Goal: Transaction & Acquisition: Purchase product/service

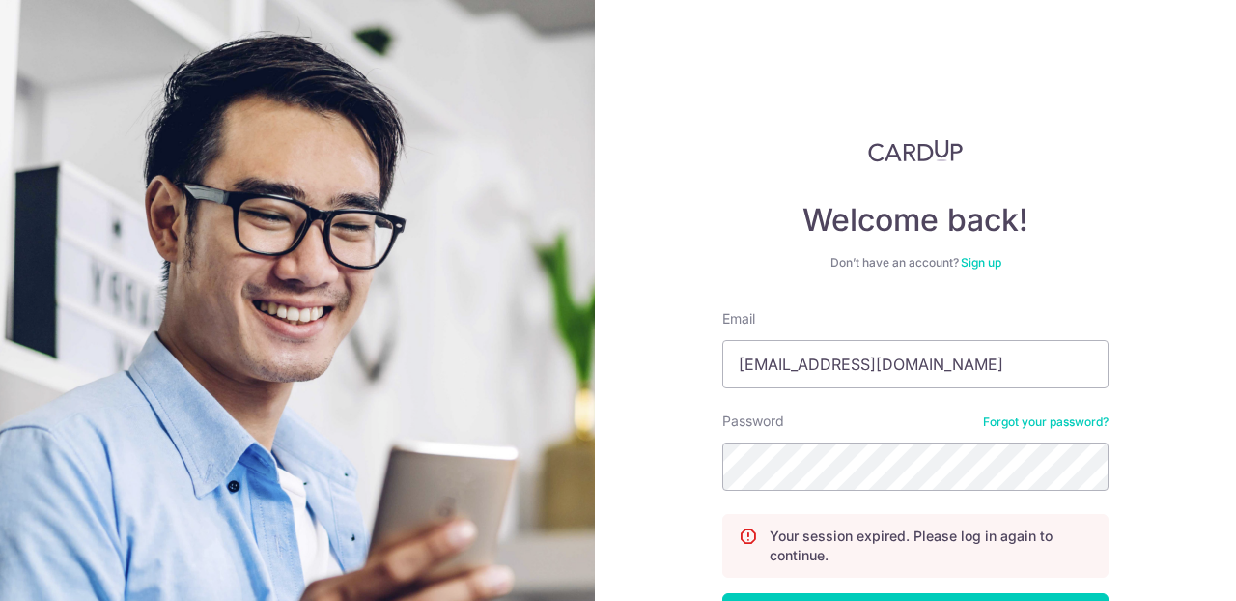
type input "samanthafooqs@gmail.com"
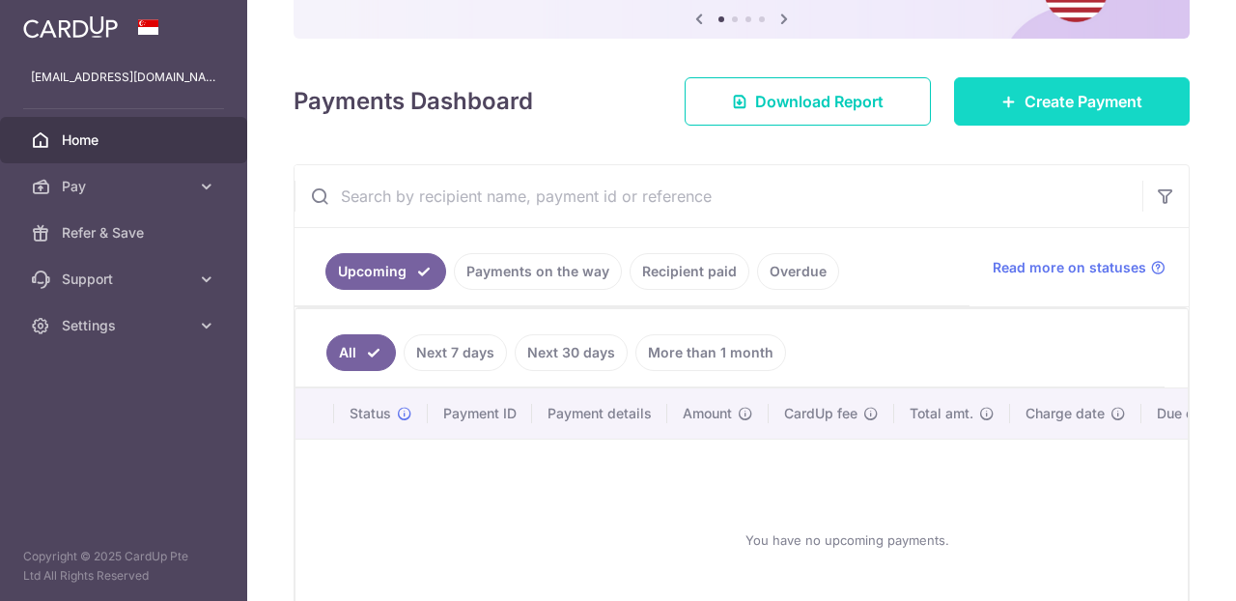
click at [1030, 96] on span "Create Payment" at bounding box center [1084, 101] width 118 height 23
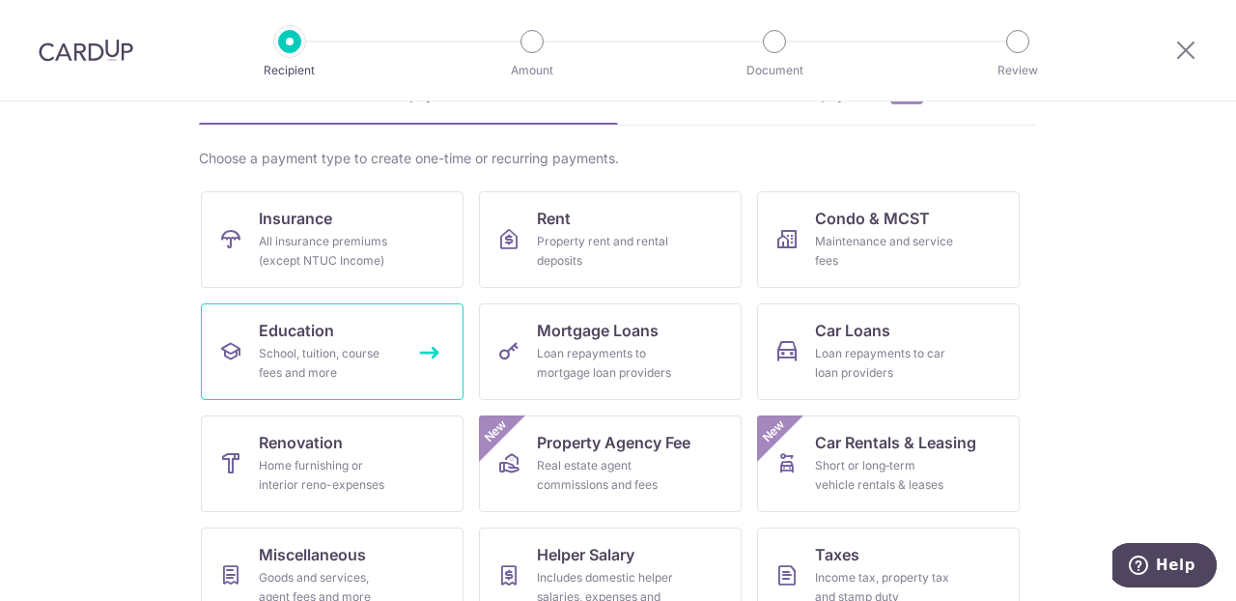
scroll to position [115, 0]
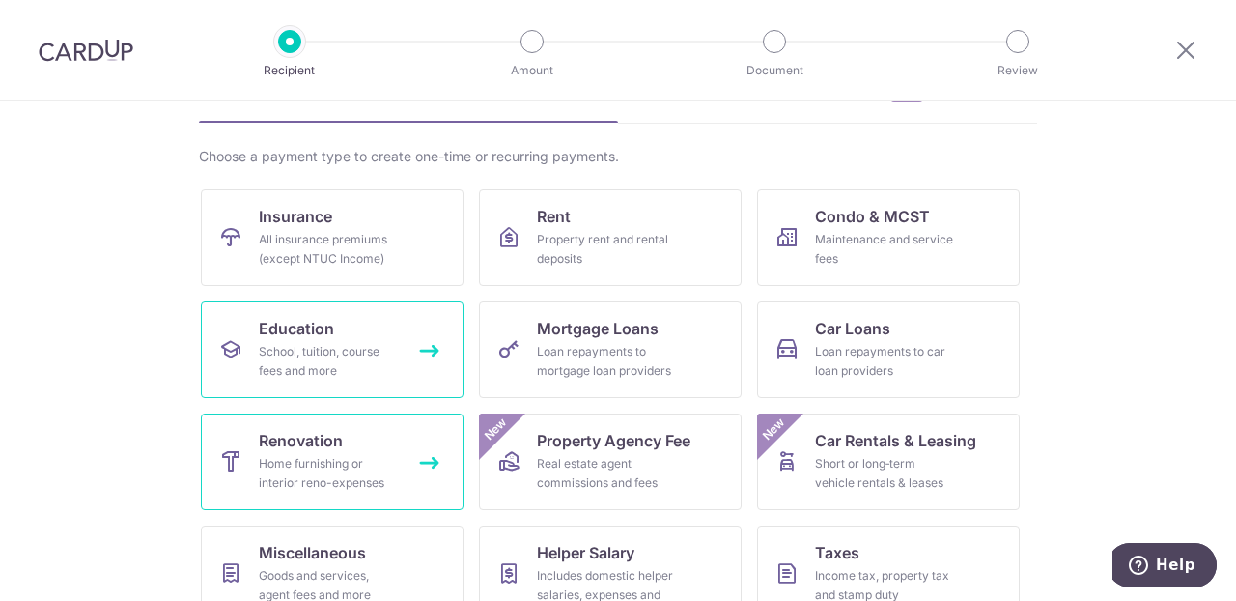
click at [365, 444] on link "Renovation Home furnishing or interior reno-expenses" at bounding box center [332, 461] width 263 height 97
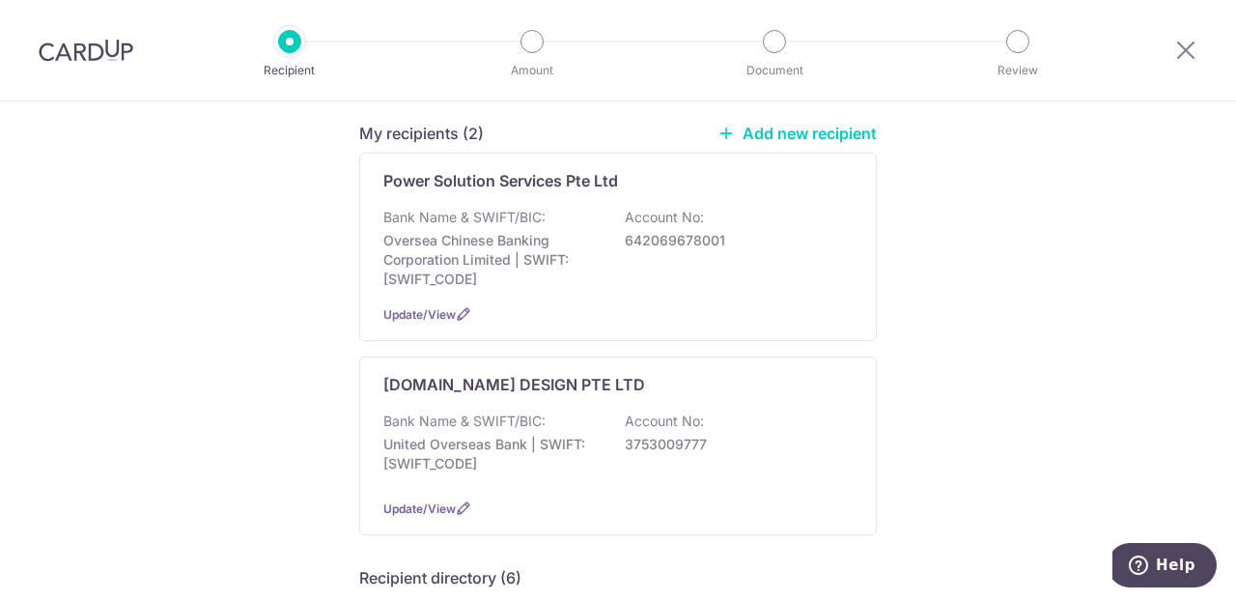
scroll to position [156, 0]
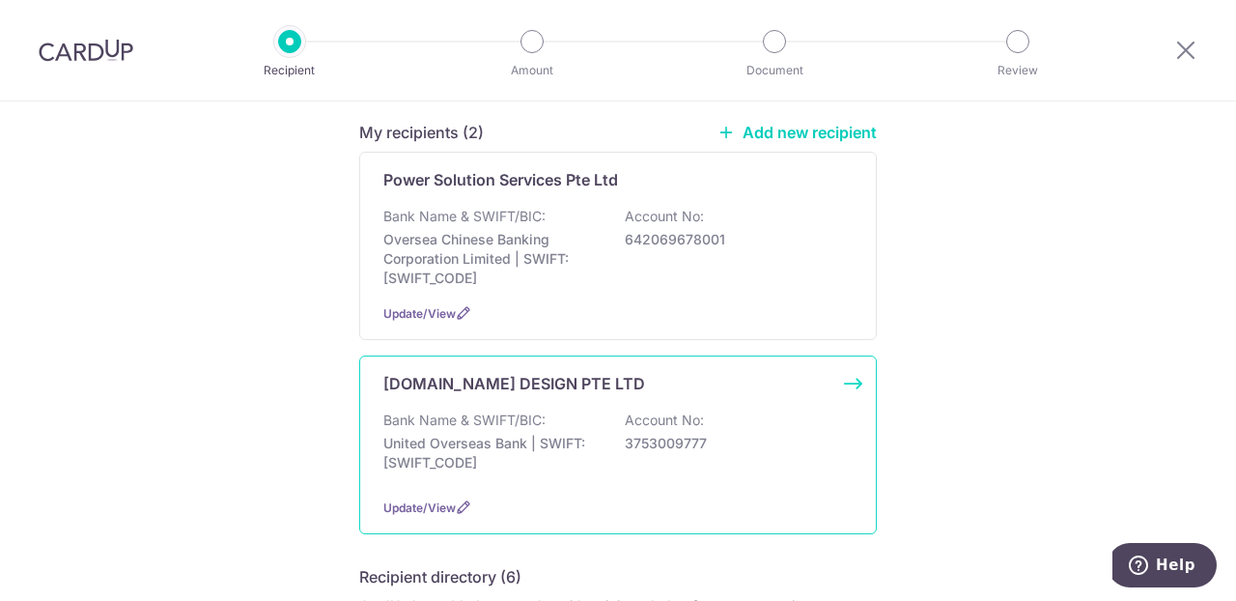
click at [607, 407] on div "WEIKEN.COM DESIGN PTE LTD Bank Name & SWIFT/BIC: United Overseas Bank | SWIFT: …" at bounding box center [618, 444] width 518 height 179
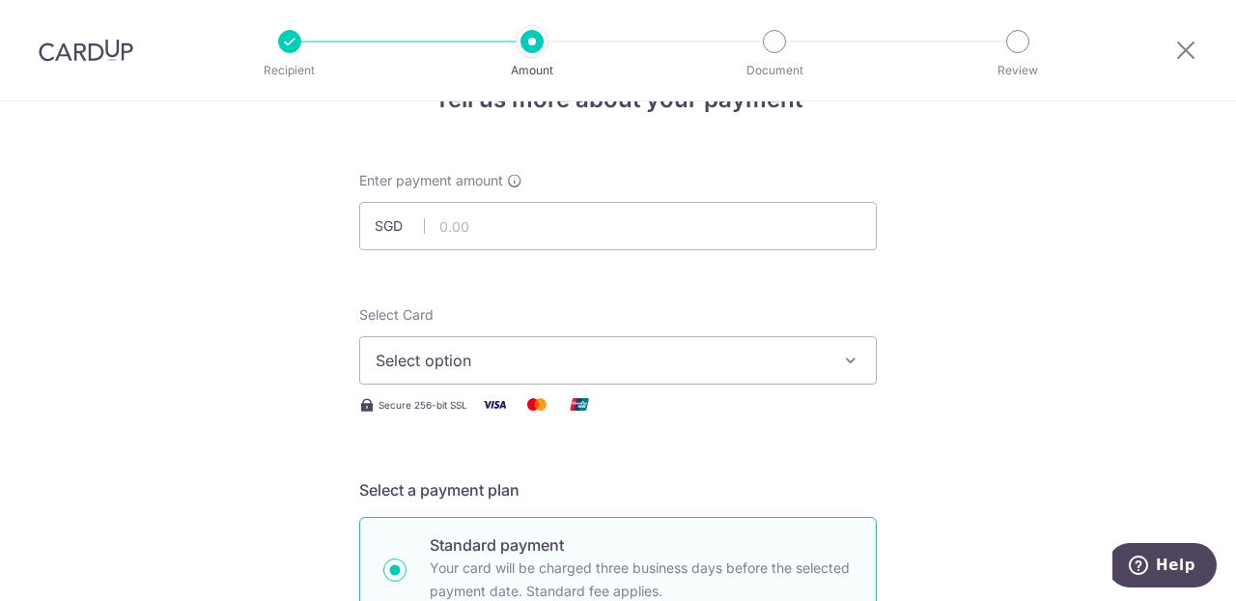
click at [588, 372] on button "Select option" at bounding box center [618, 360] width 518 height 48
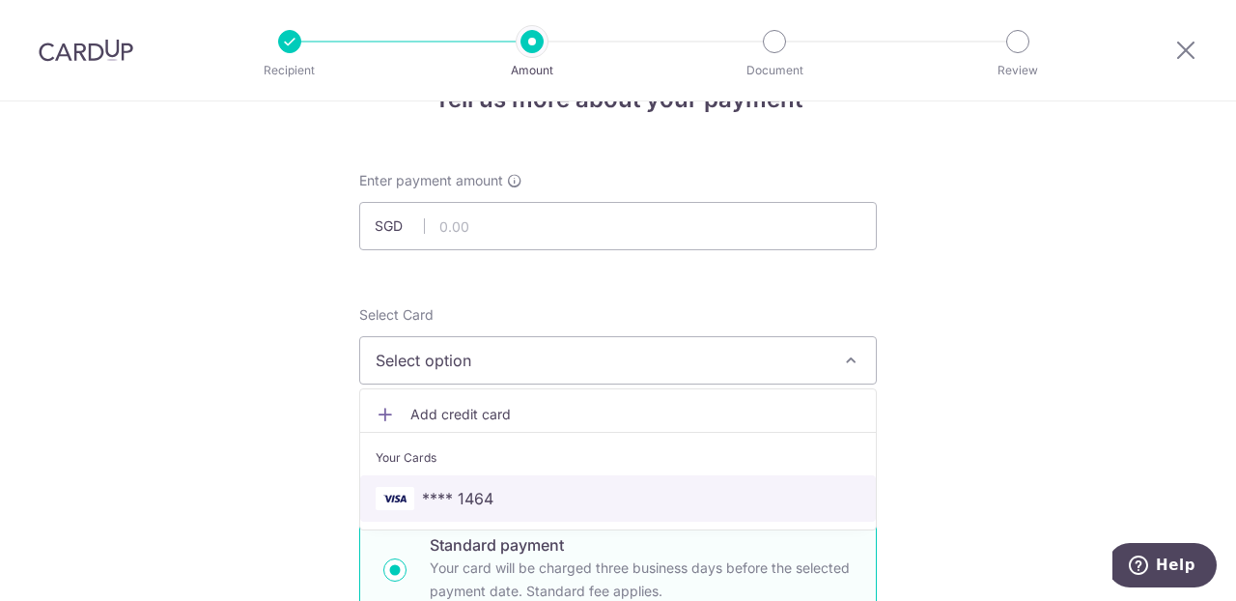
click at [525, 495] on span "**** 1464" at bounding box center [618, 498] width 485 height 23
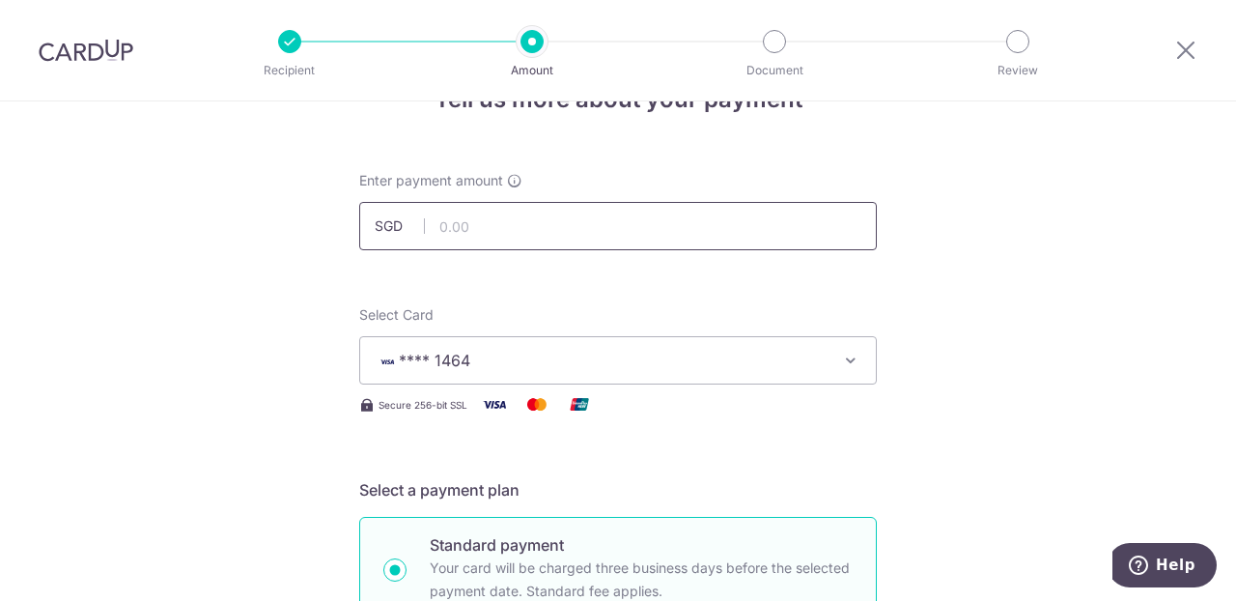
click at [516, 231] on input "text" at bounding box center [618, 226] width 518 height 48
type input "20,000.00"
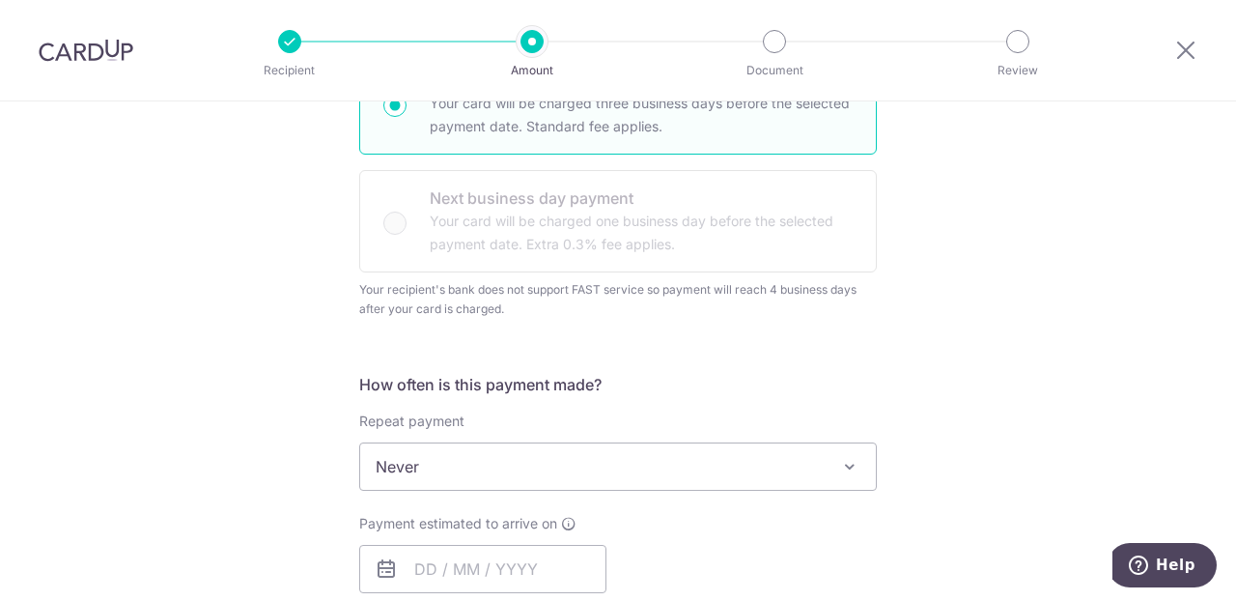
scroll to position [647, 0]
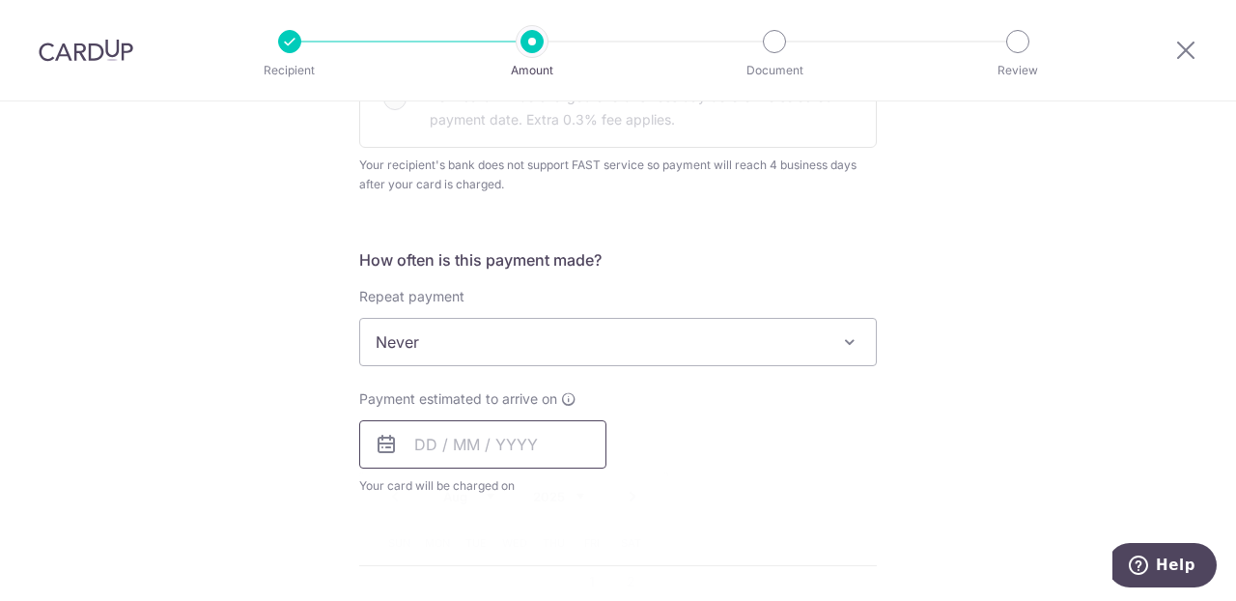
click at [450, 456] on input "text" at bounding box center [482, 444] width 247 height 48
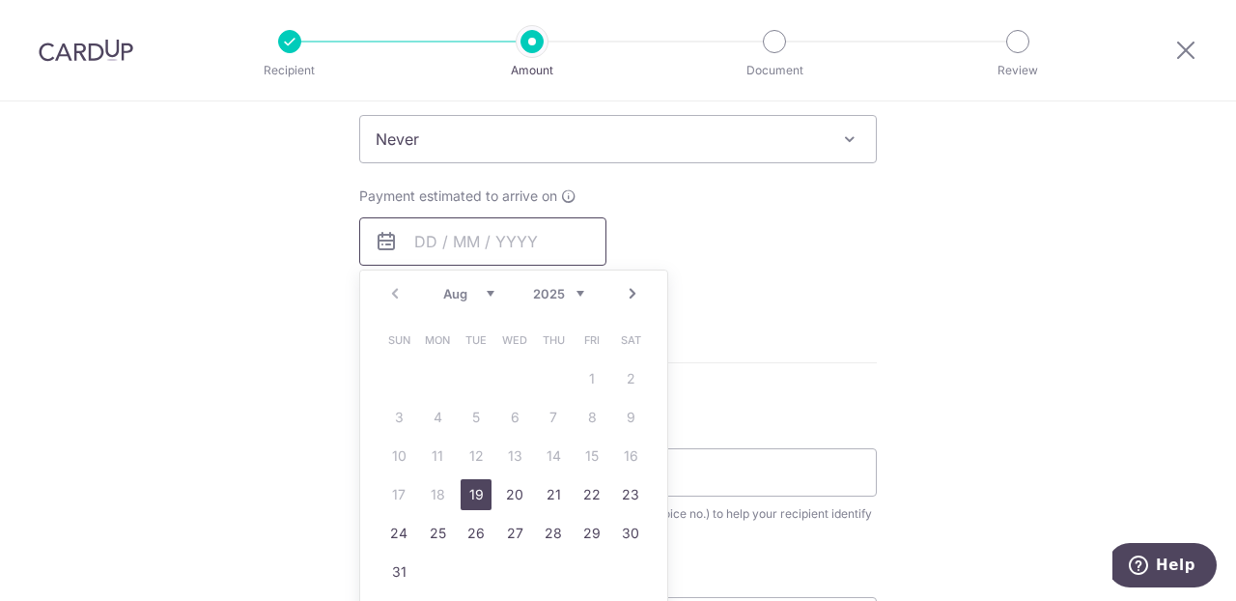
scroll to position [852, 0]
click at [464, 495] on link "19" at bounding box center [476, 492] width 31 height 31
type input "19/08/2025"
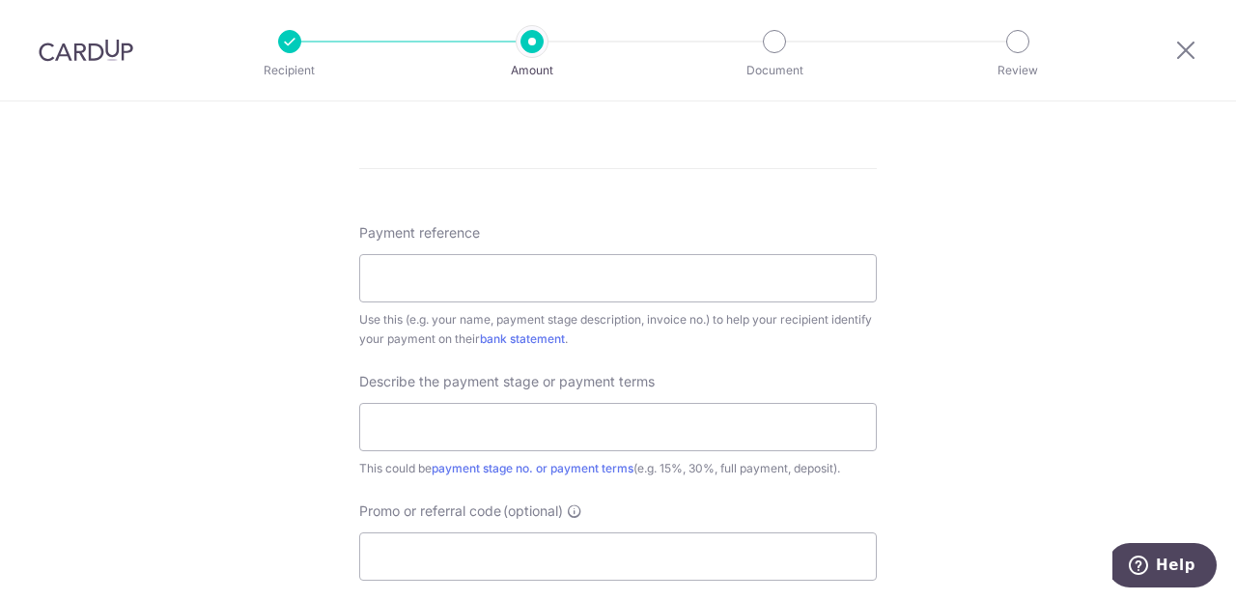
scroll to position [1143, 0]
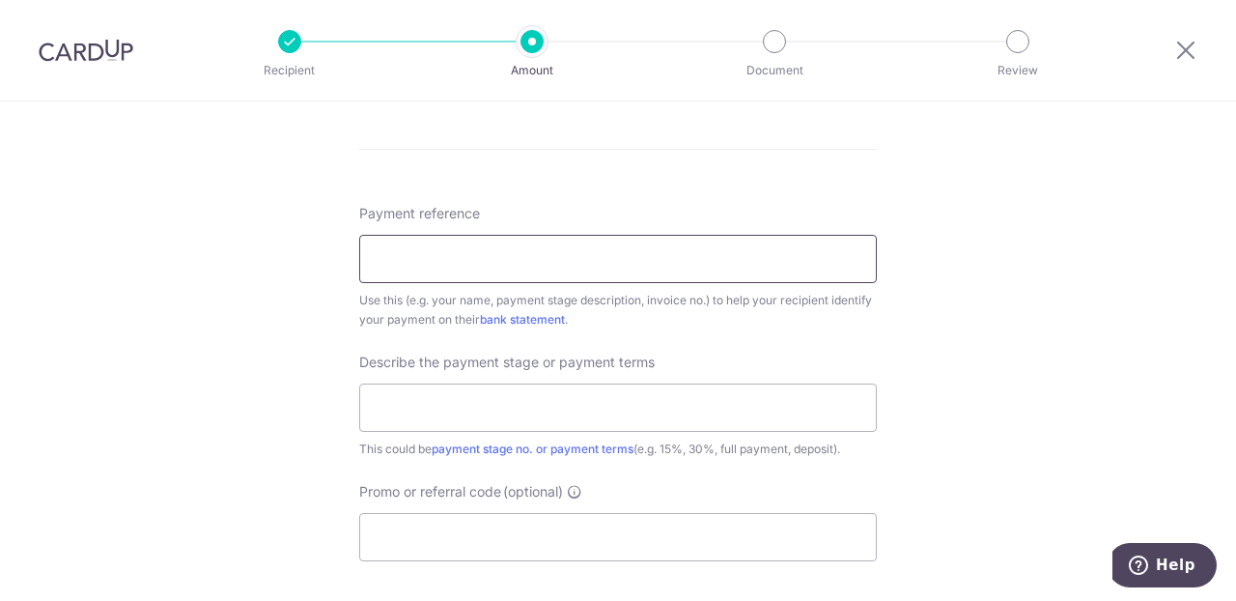
click at [446, 274] on input "Payment reference" at bounding box center [618, 259] width 518 height 48
paste input "25P2126-CON01/GN"
click at [501, 259] on input "25P2126-CON01/GN" at bounding box center [618, 259] width 518 height 48
type input "25P2126-CON01GN"
click at [546, 392] on input "text" at bounding box center [618, 407] width 518 height 48
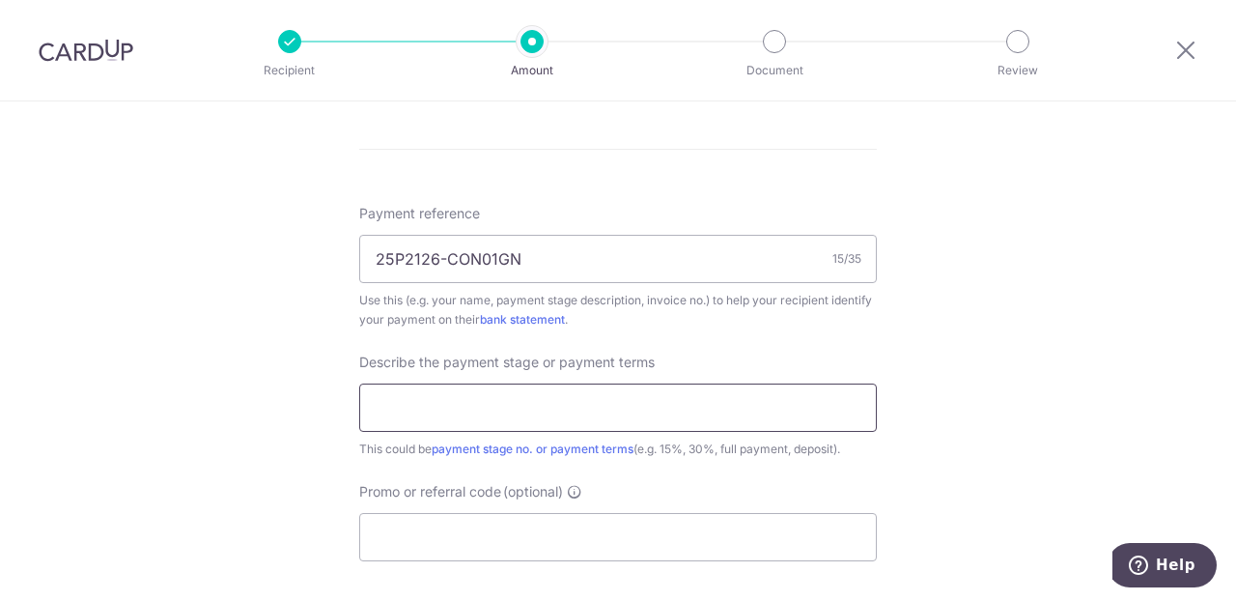
type input "4"
type input "p"
click at [546, 392] on input "45% - part" at bounding box center [618, 407] width 518 height 48
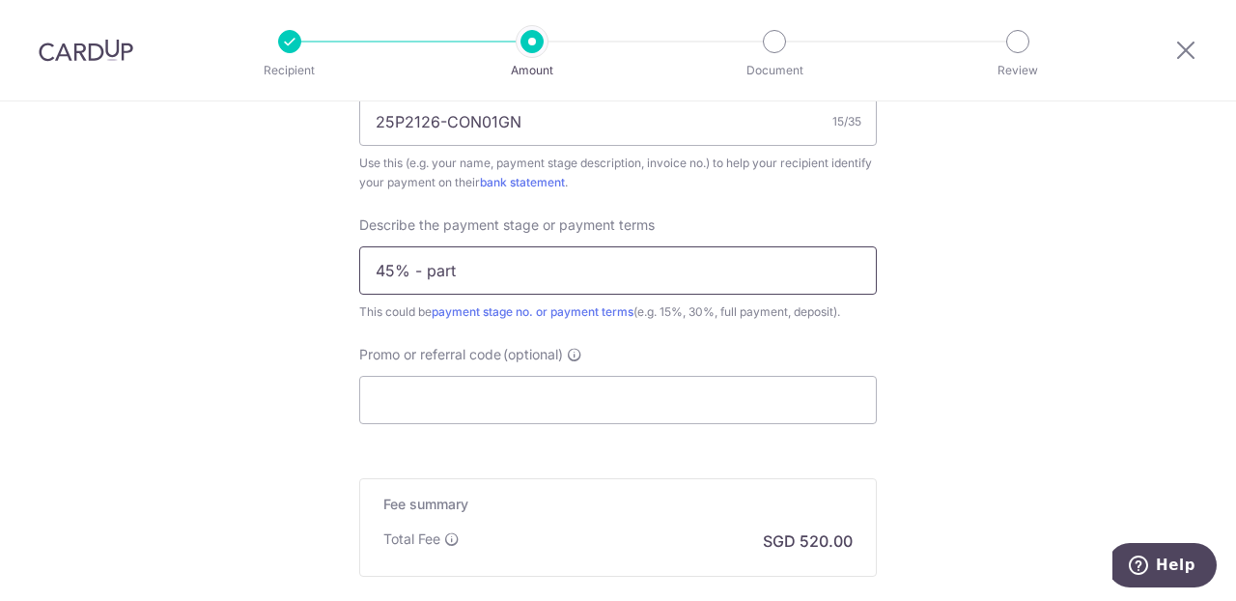
scroll to position [1286, 0]
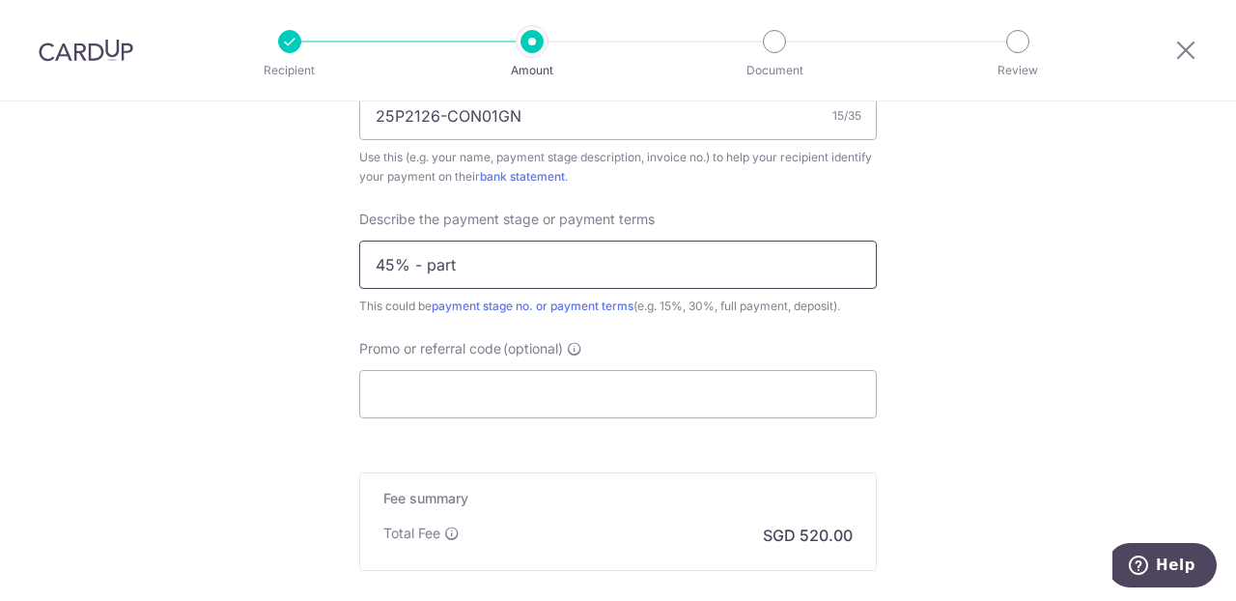
type input "45% - part"
click at [472, 387] on input "Promo or referral code (optional)" at bounding box center [618, 394] width 518 height 48
paste input "RENO25ONE"
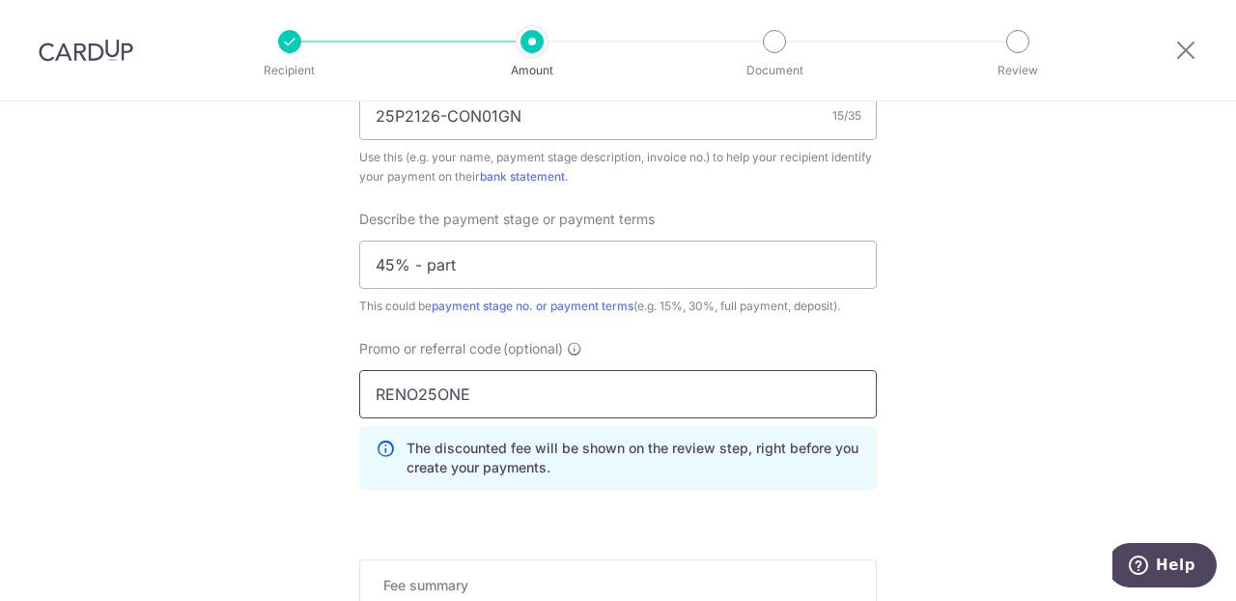
type input "RENO25ONE"
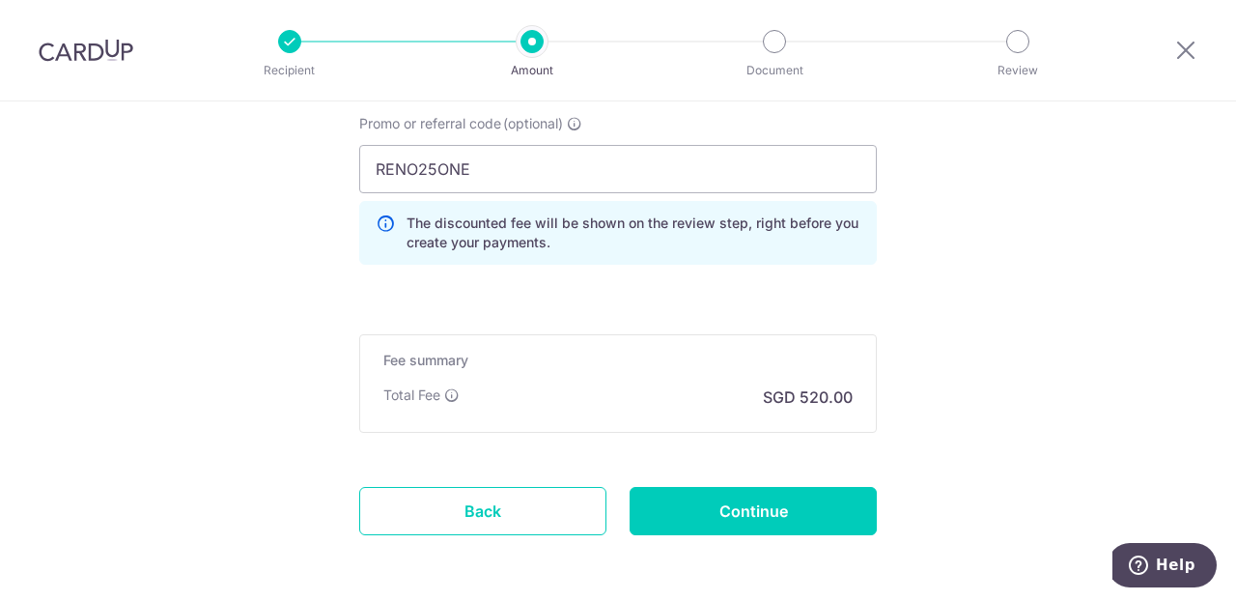
scroll to position [1589, 0]
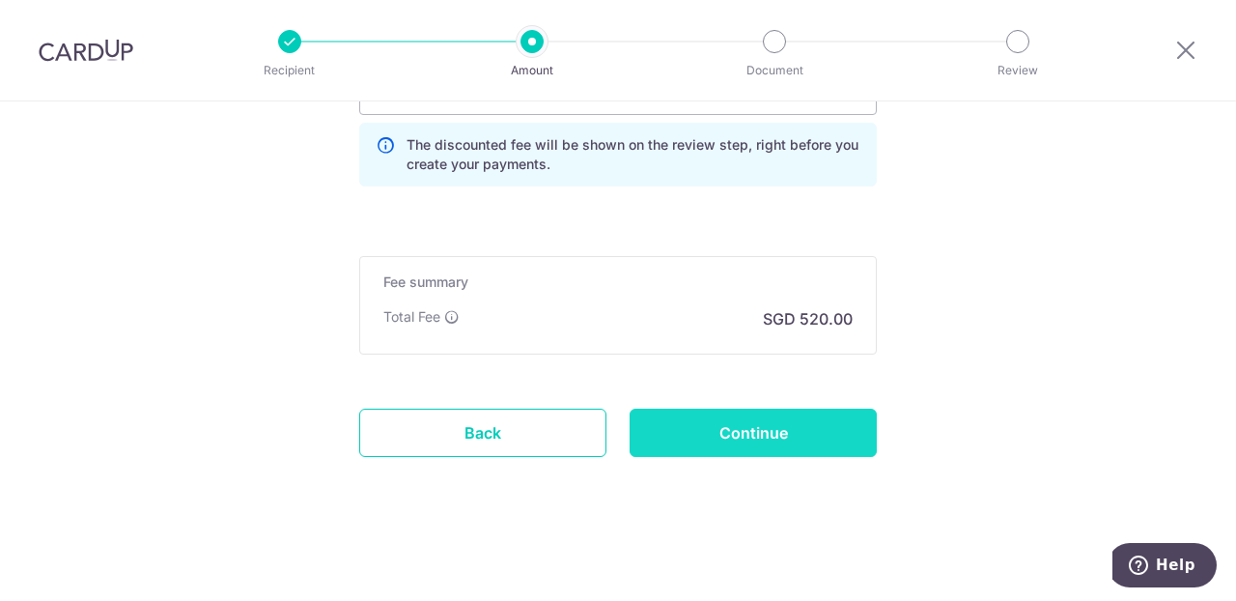
click at [809, 433] on input "Continue" at bounding box center [753, 433] width 247 height 48
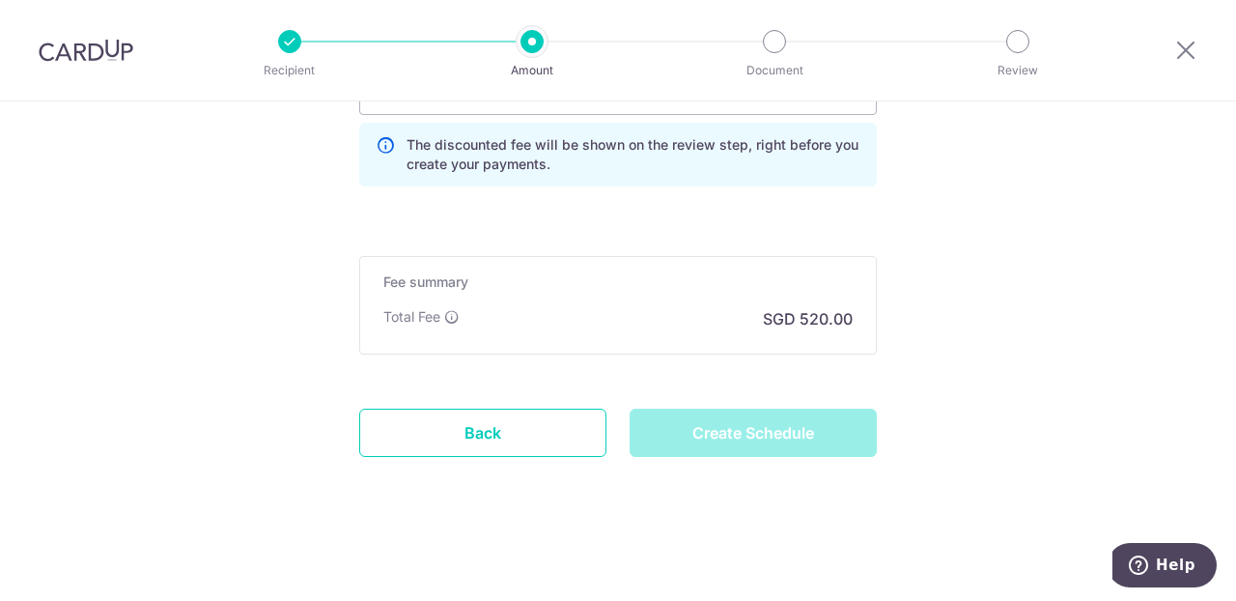
type input "Create Schedule"
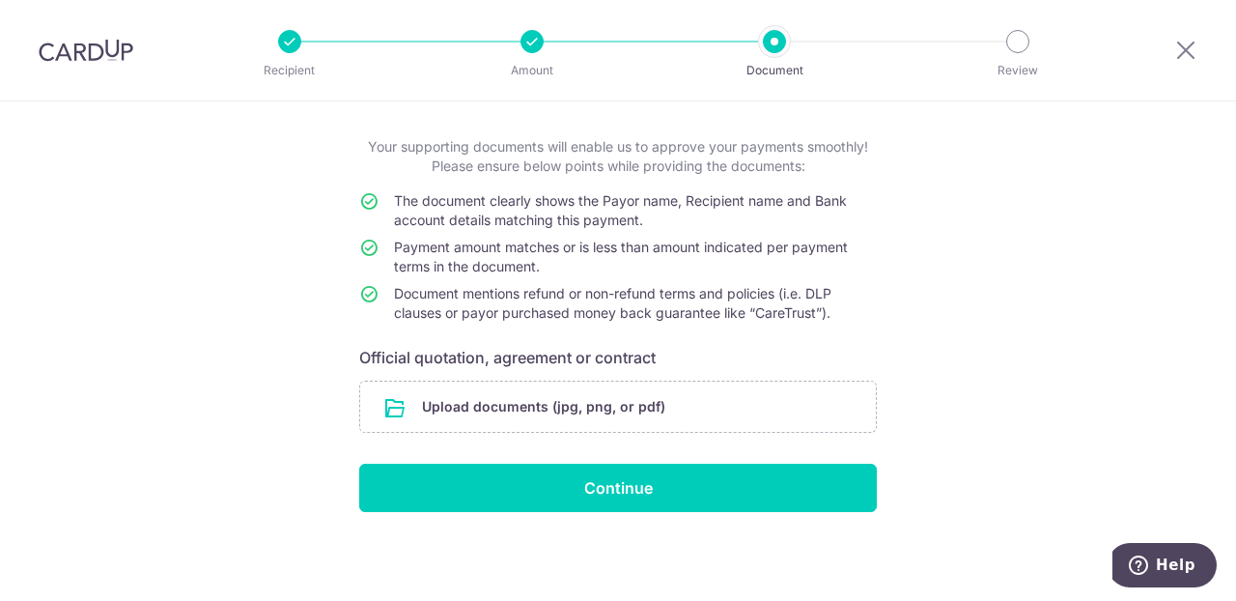
scroll to position [91, 0]
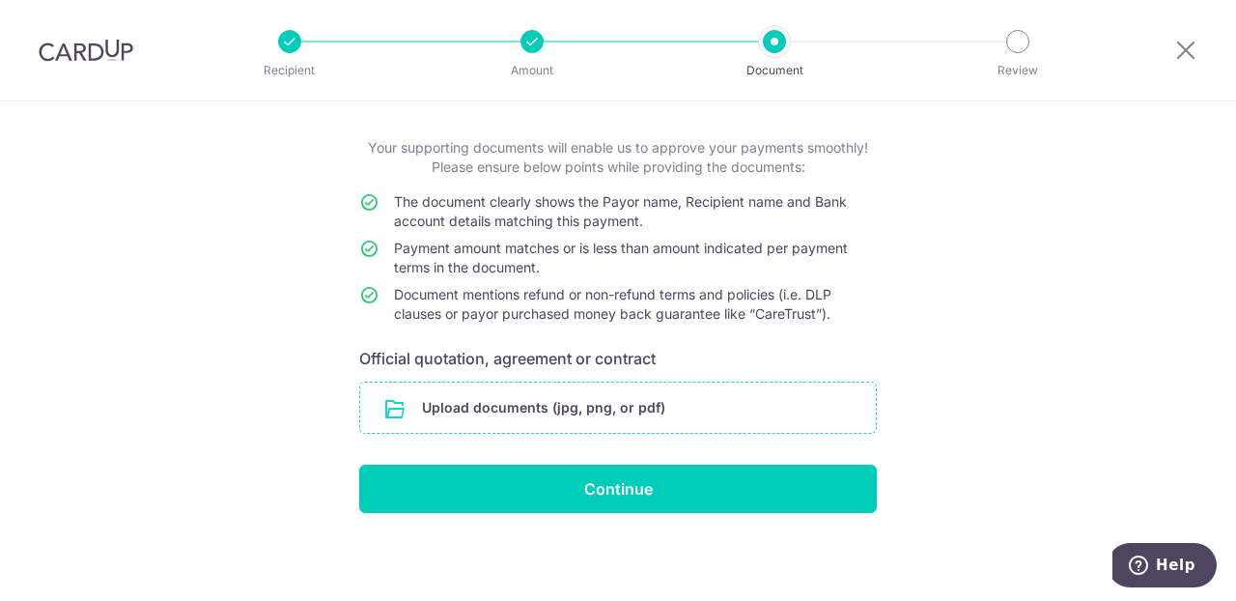
click at [500, 397] on input "file" at bounding box center [618, 408] width 516 height 50
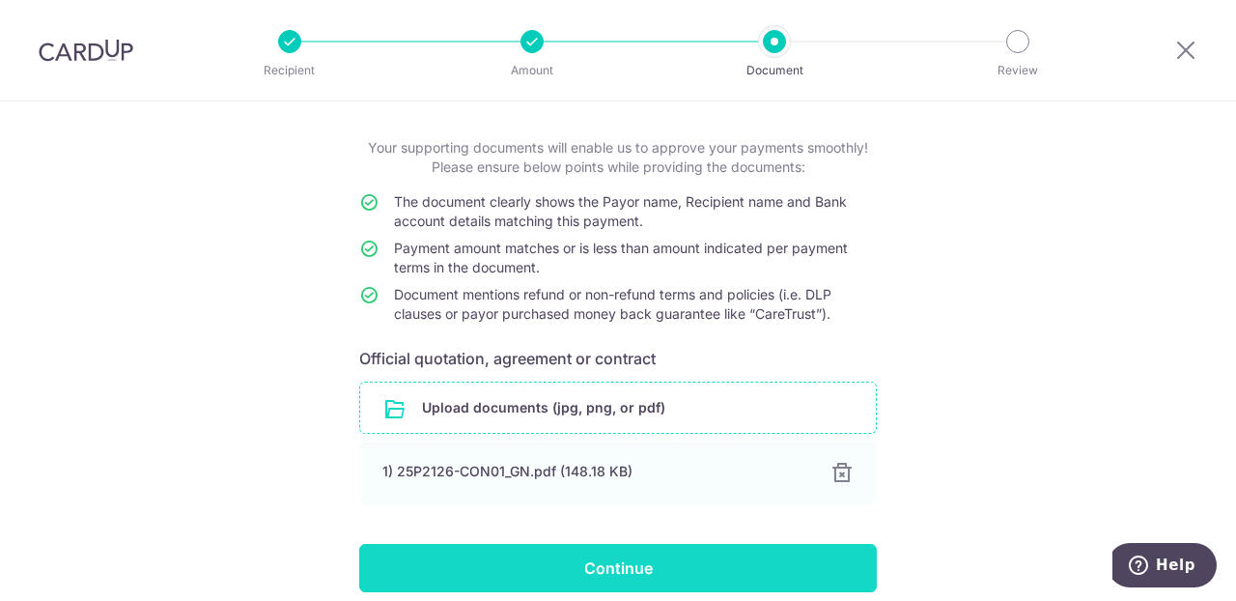
click at [689, 572] on input "Continue" at bounding box center [618, 568] width 518 height 48
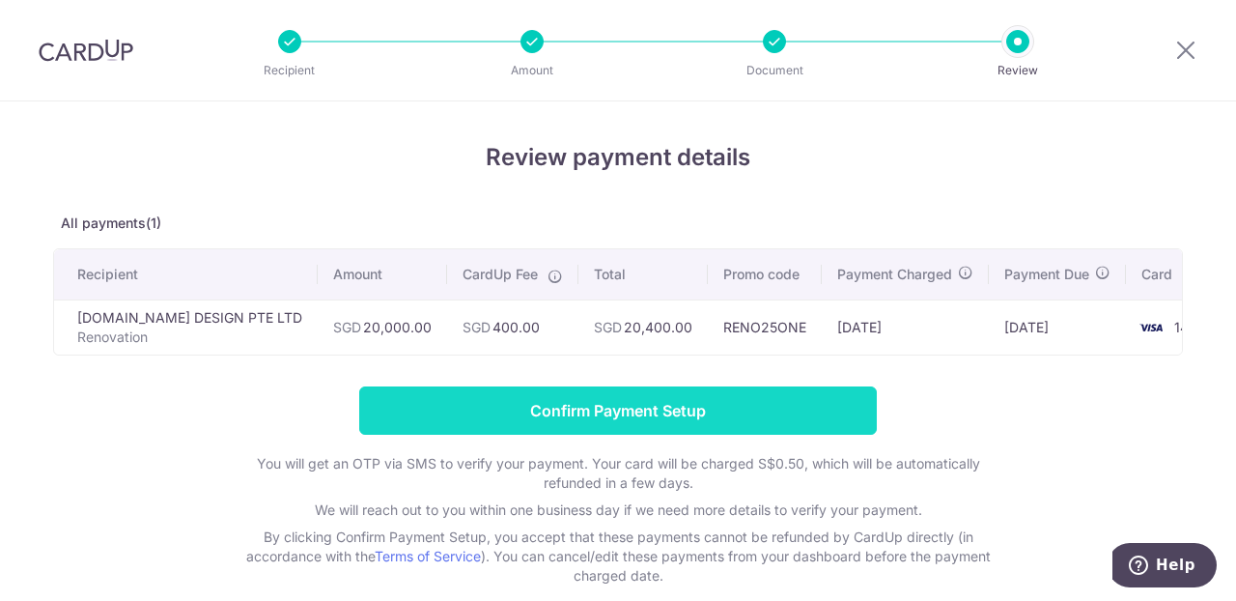
click at [654, 417] on input "Confirm Payment Setup" at bounding box center [618, 410] width 518 height 48
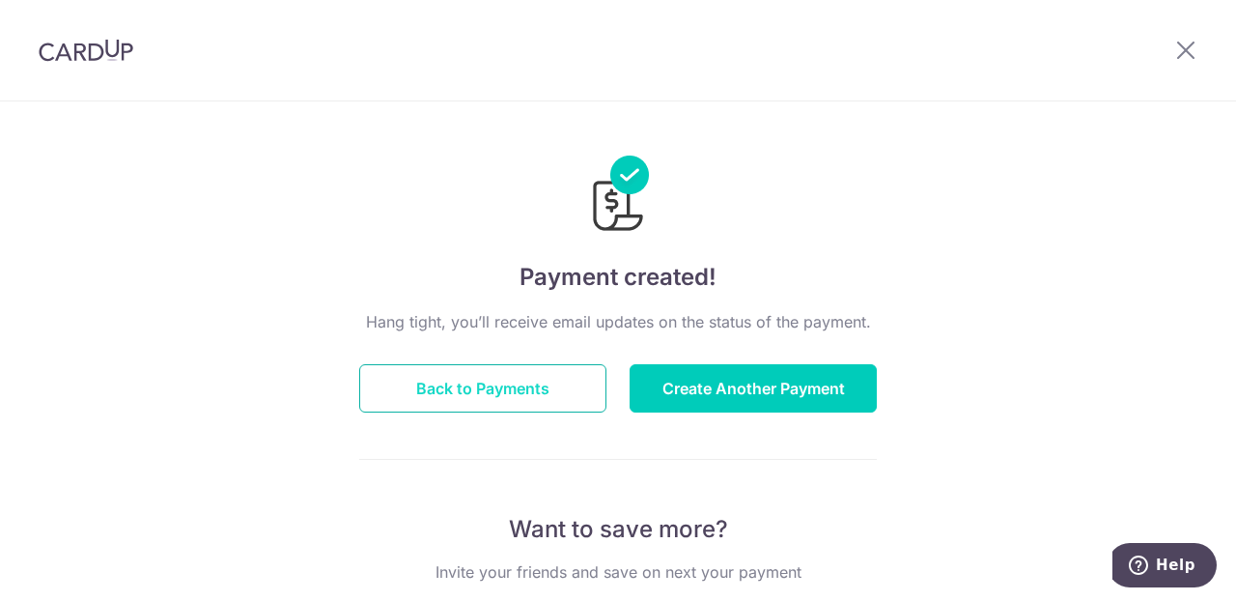
click at [498, 393] on button "Back to Payments" at bounding box center [482, 388] width 247 height 48
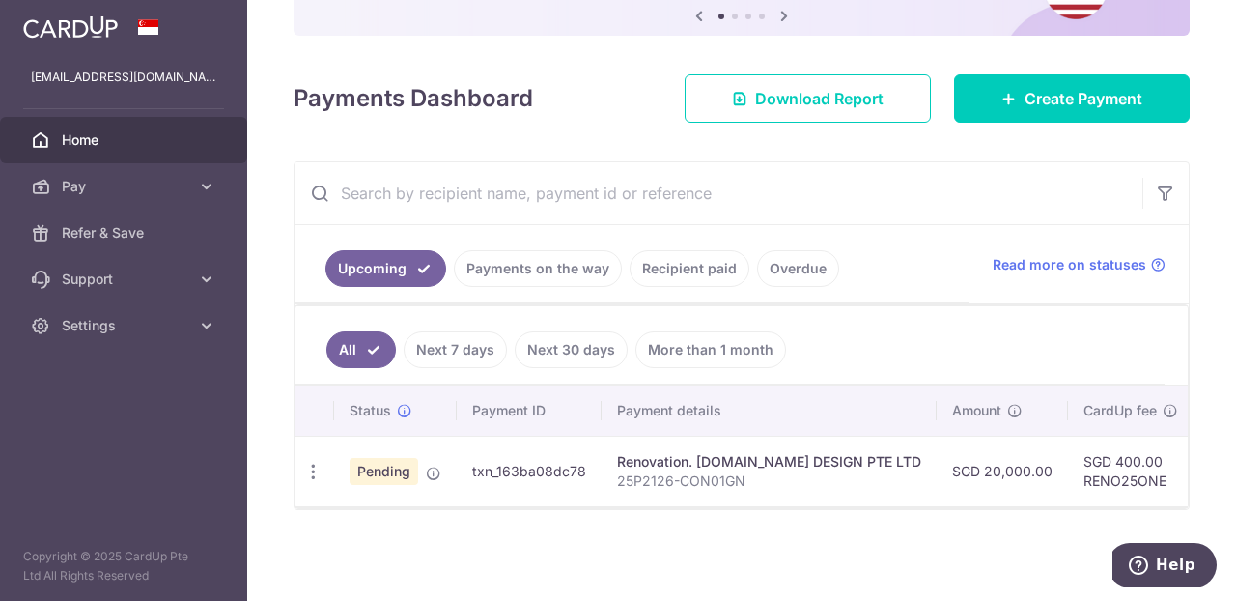
click at [717, 472] on p "25P2126-CON01GN" at bounding box center [769, 480] width 304 height 19
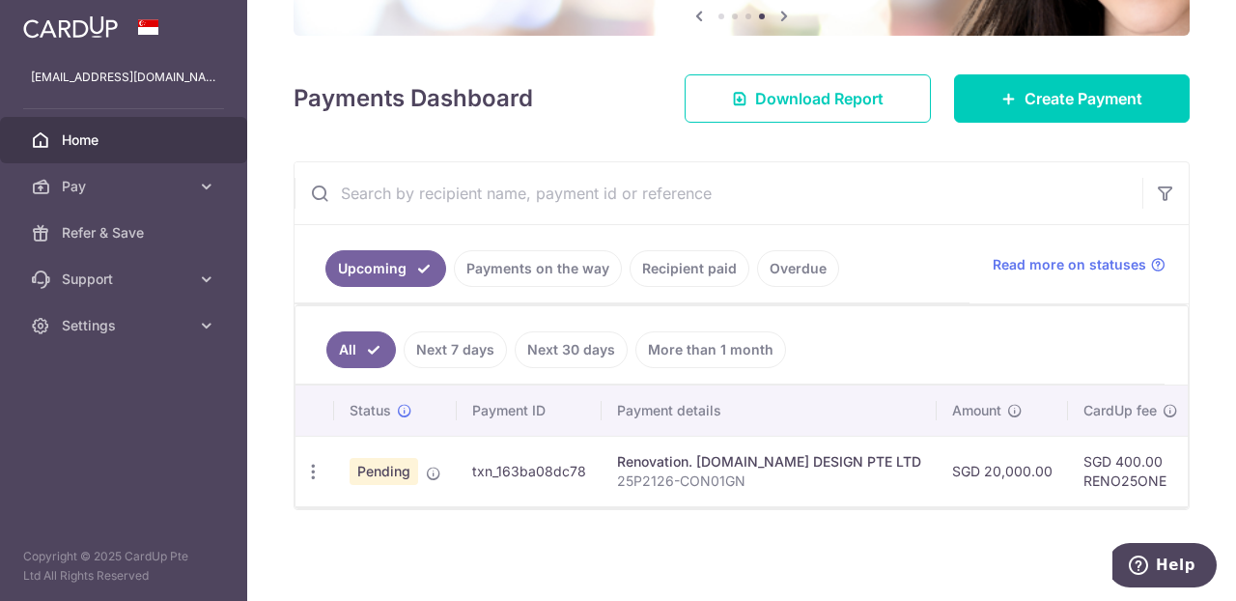
click at [834, 461] on div "Renovation. [DOMAIN_NAME] DESIGN PTE LTD" at bounding box center [769, 461] width 304 height 19
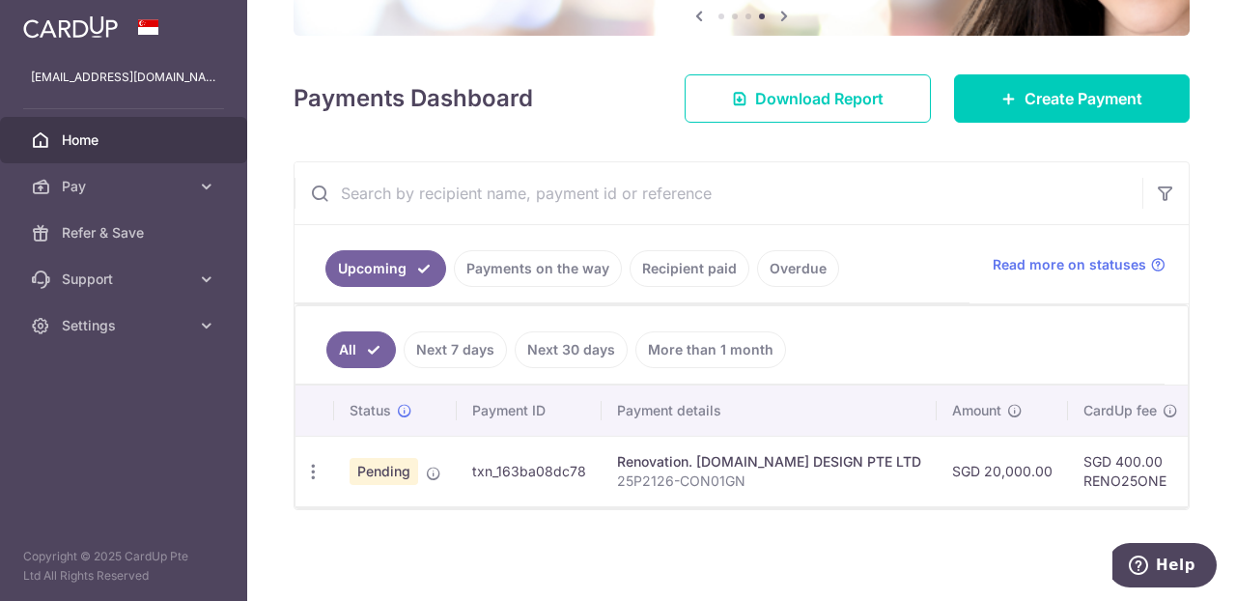
click at [602, 469] on td "Renovation. [DOMAIN_NAME] DESIGN PTE LTD 25P2126-CON01GN" at bounding box center [769, 471] width 335 height 71
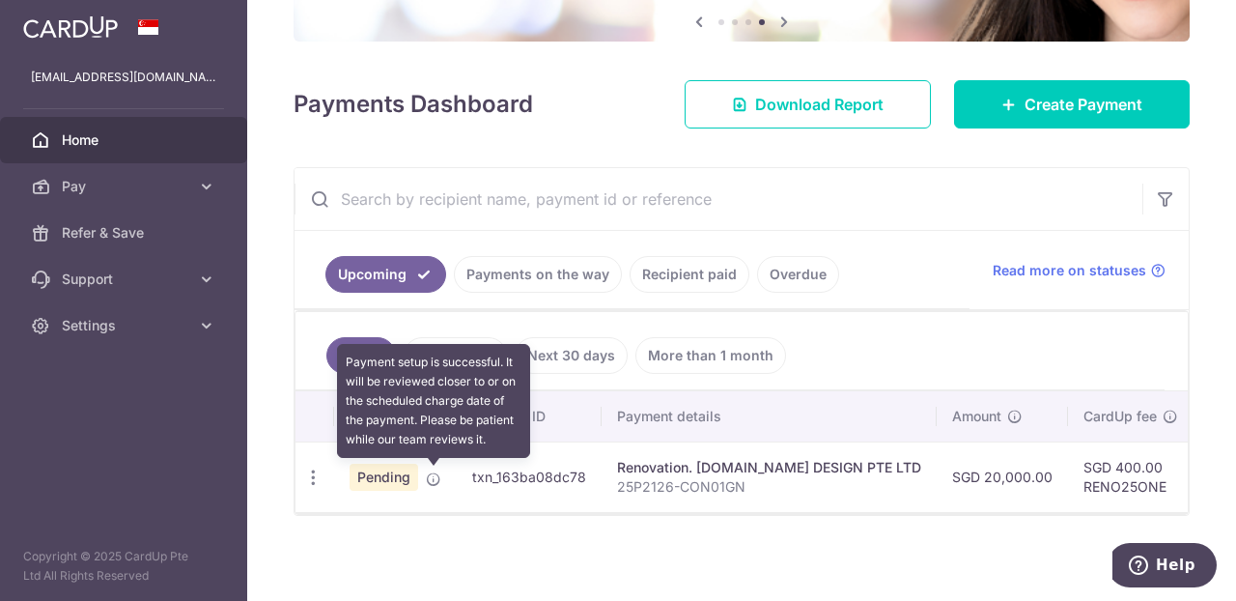
click at [438, 483] on icon at bounding box center [433, 478] width 15 height 15
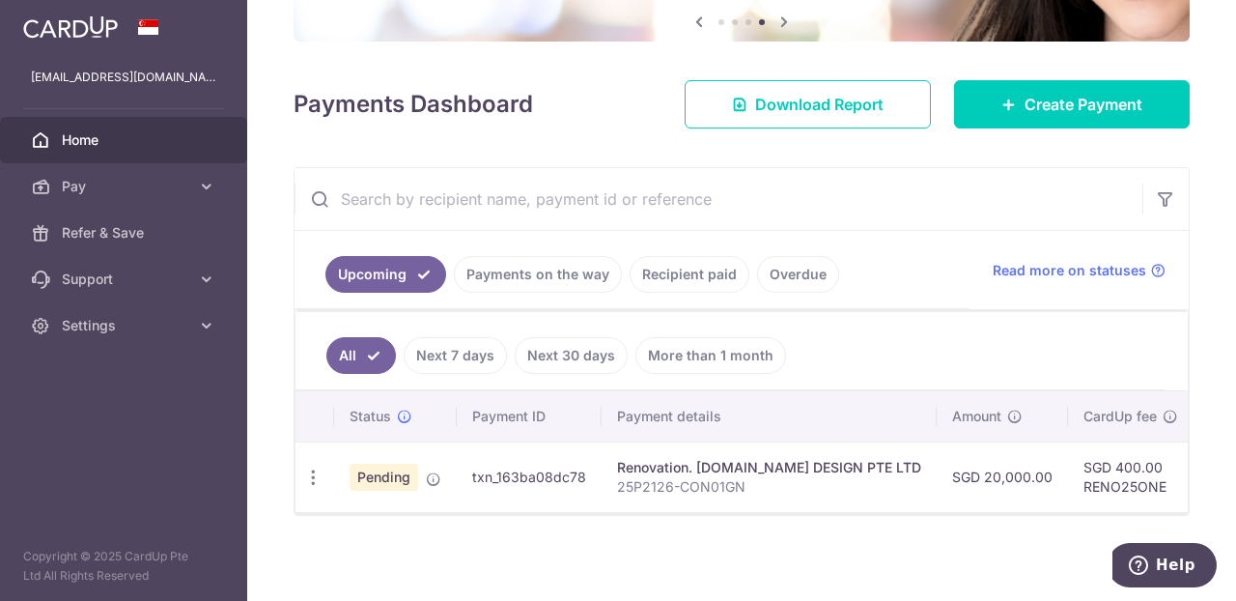
click at [638, 514] on div at bounding box center [742, 513] width 893 height 2
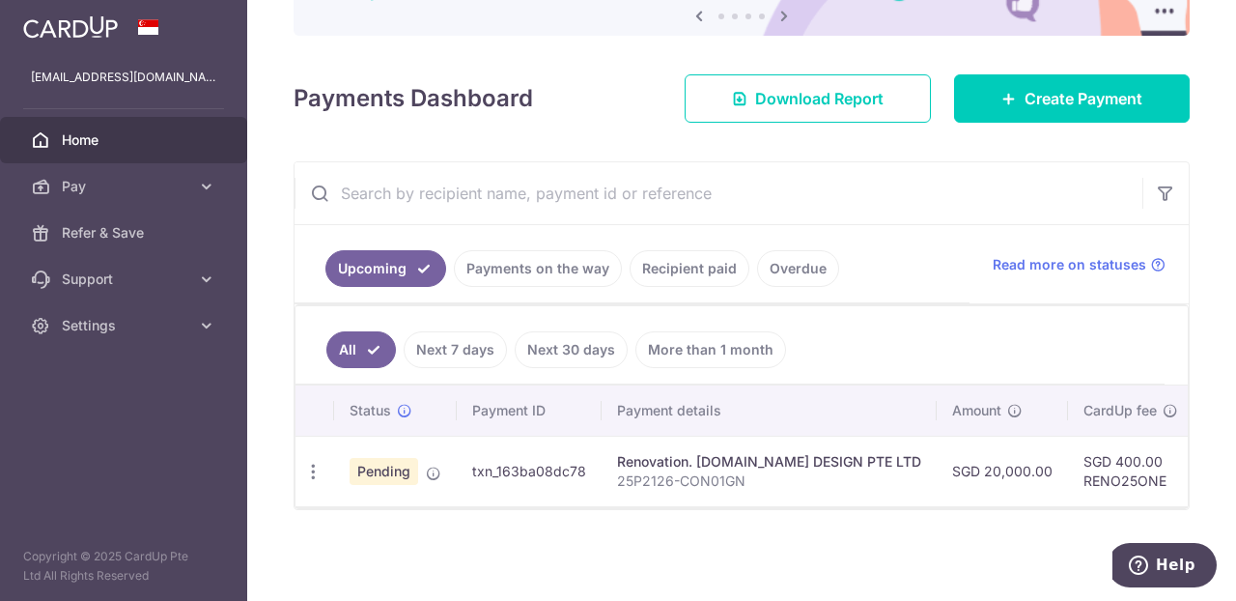
click at [787, 452] on div "Renovation. [DOMAIN_NAME] DESIGN PTE LTD" at bounding box center [769, 461] width 304 height 19
click at [776, 471] on p "25P2126-CON01GN" at bounding box center [769, 480] width 304 height 19
click at [214, 191] on icon at bounding box center [206, 186] width 19 height 19
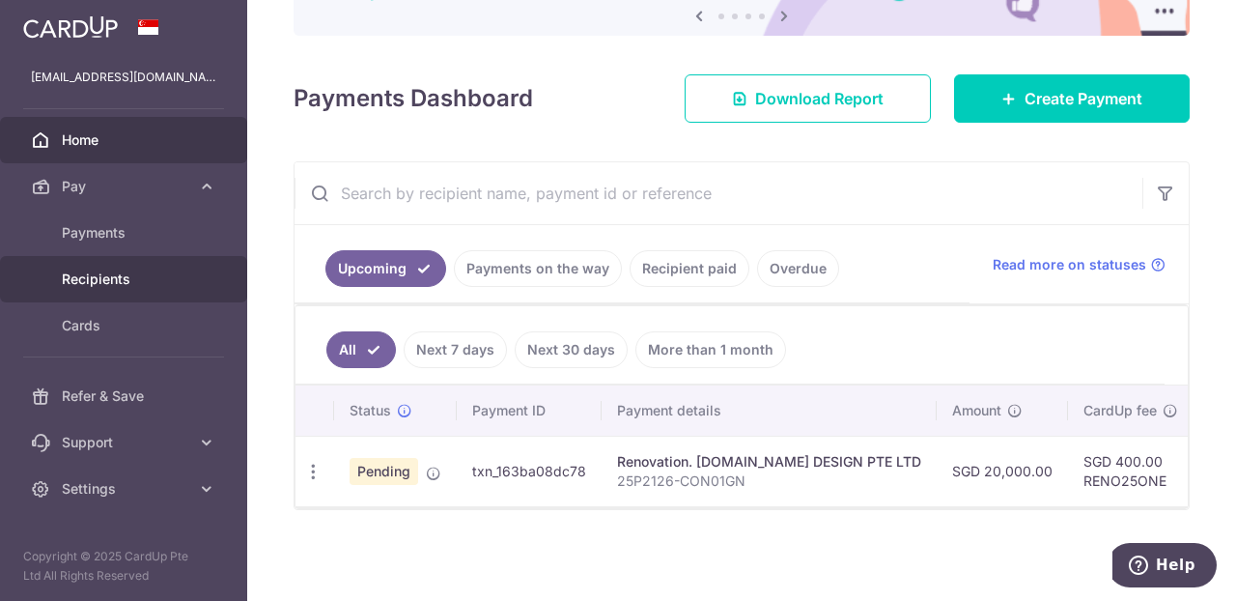
click at [109, 272] on span "Recipients" at bounding box center [126, 279] width 128 height 19
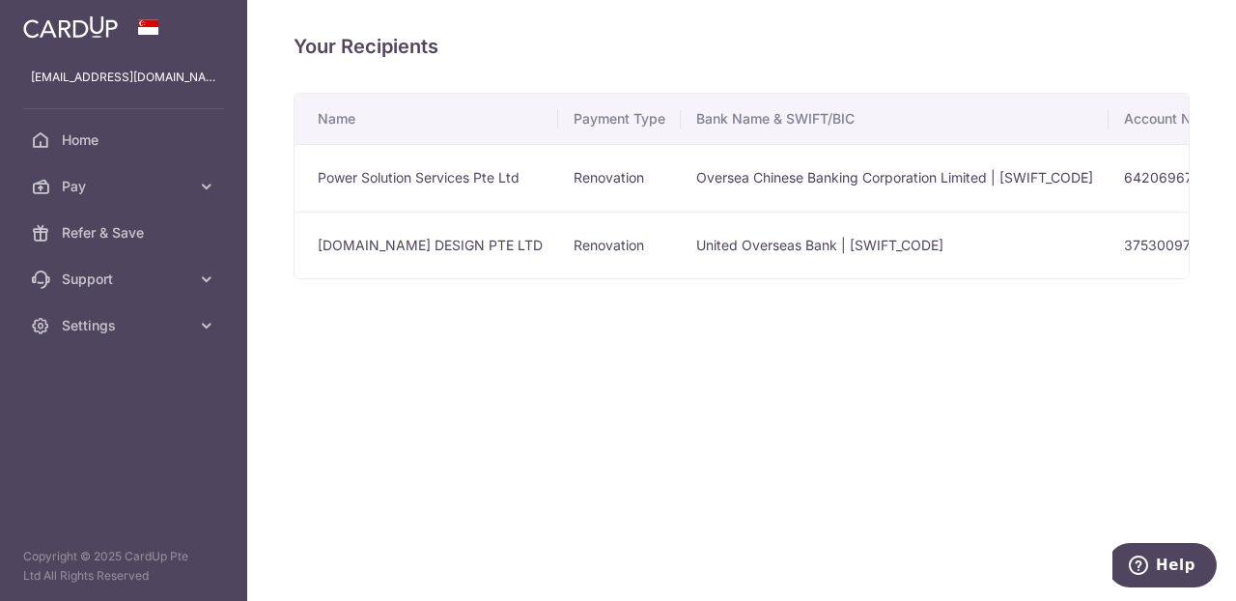
click at [495, 250] on td "WEIKEN.COM DESIGN PTE LTD" at bounding box center [427, 246] width 264 height 68
click at [1096, 259] on td "United Overseas Bank | UOVBSGSGXXX" at bounding box center [895, 246] width 428 height 68
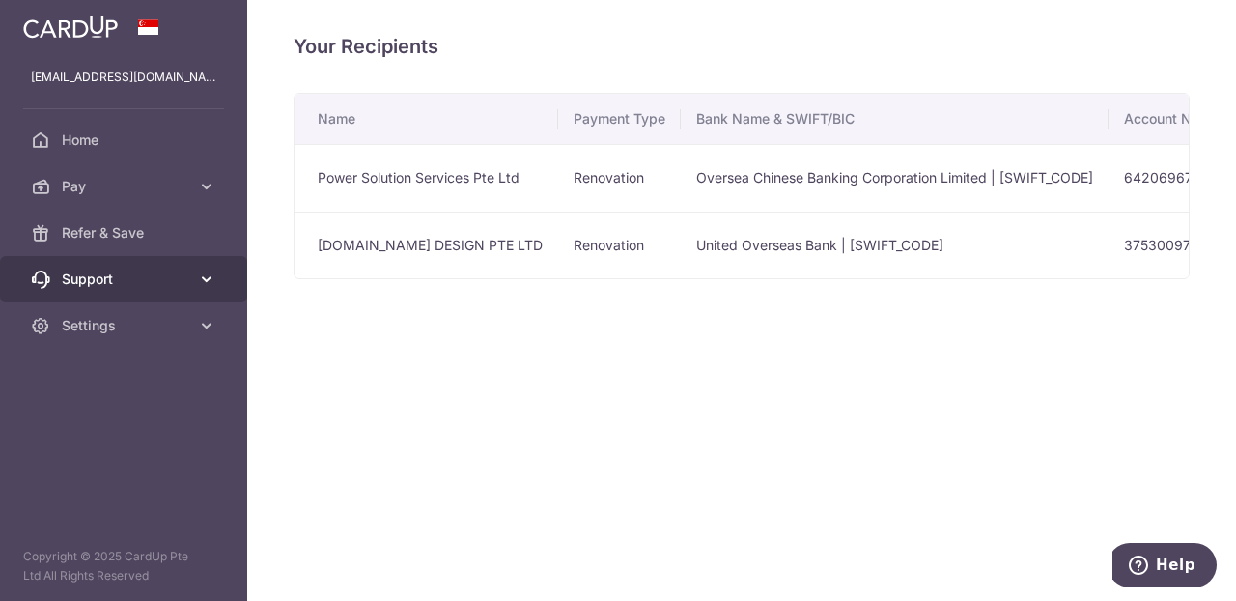
click at [135, 282] on span "Support" at bounding box center [126, 279] width 128 height 19
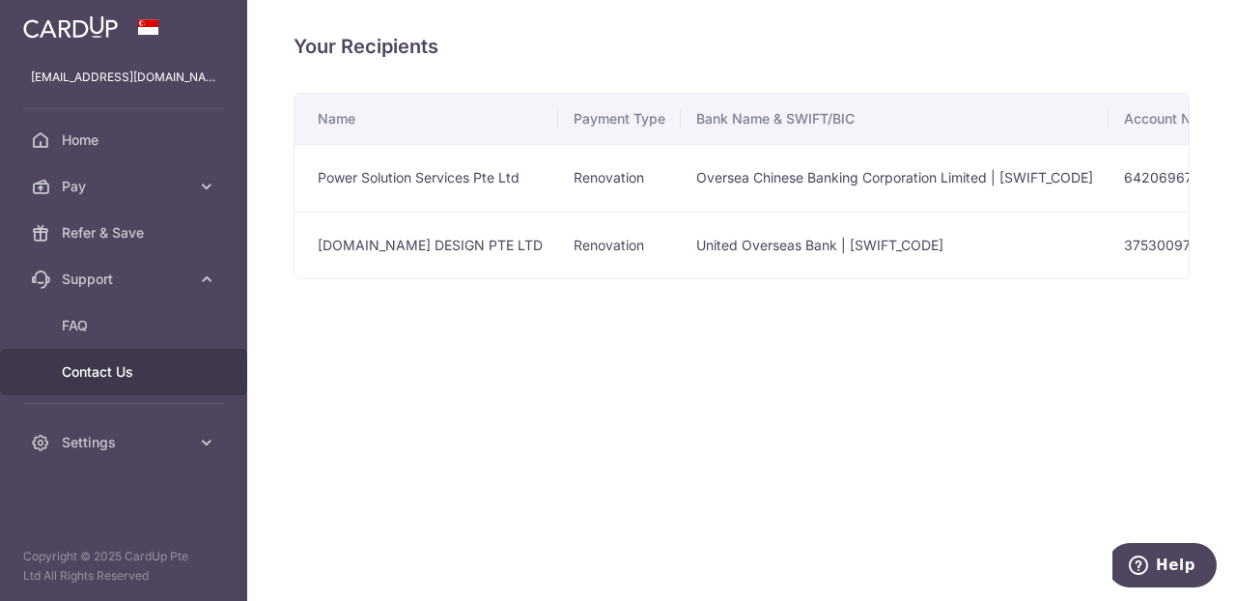
click at [109, 380] on span "Contact Us" at bounding box center [126, 371] width 128 height 19
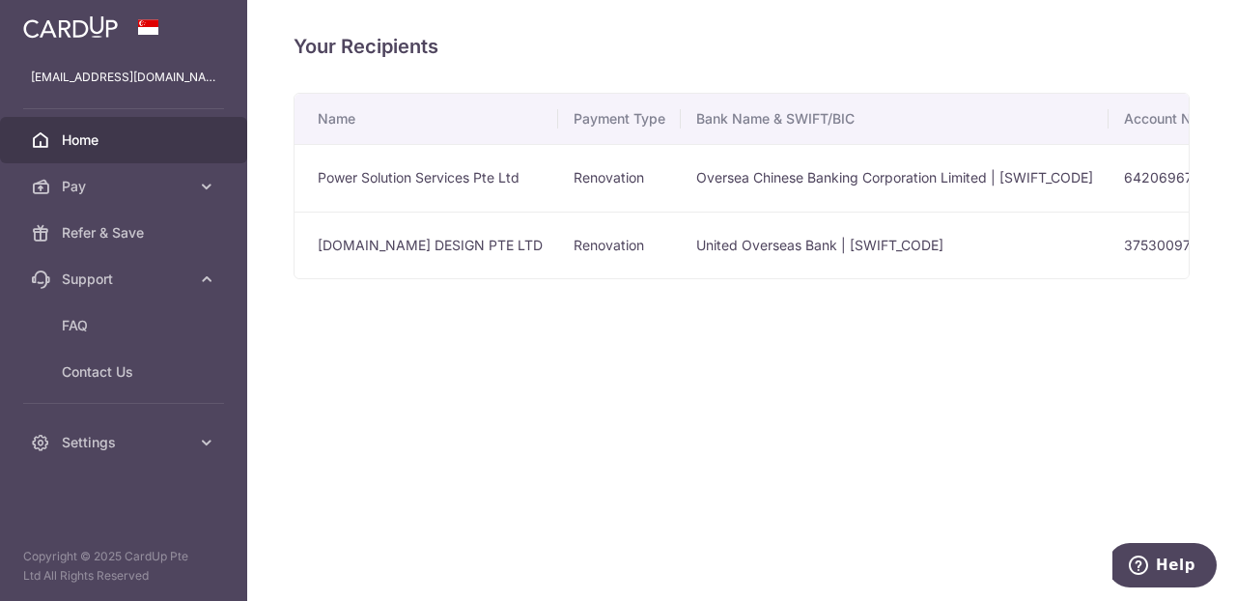
click at [146, 145] on span "Home" at bounding box center [126, 139] width 128 height 19
